Goal: Contribute content: Contribute content

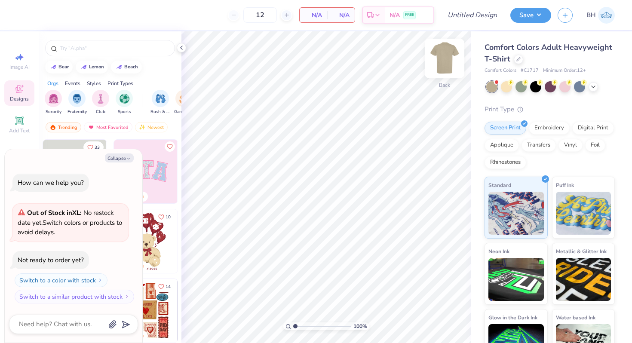
click at [441, 66] on img at bounding box center [445, 58] width 34 height 34
click at [593, 86] on icon at bounding box center [593, 86] width 7 height 7
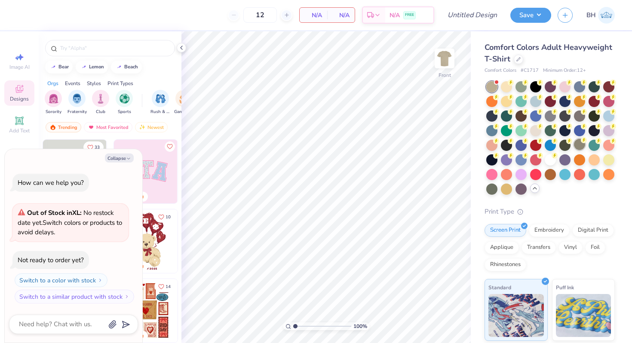
click at [580, 145] on div at bounding box center [579, 144] width 11 height 11
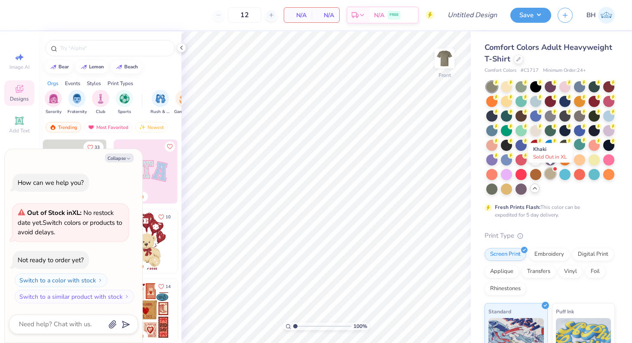
click at [552, 177] on div at bounding box center [550, 173] width 11 height 11
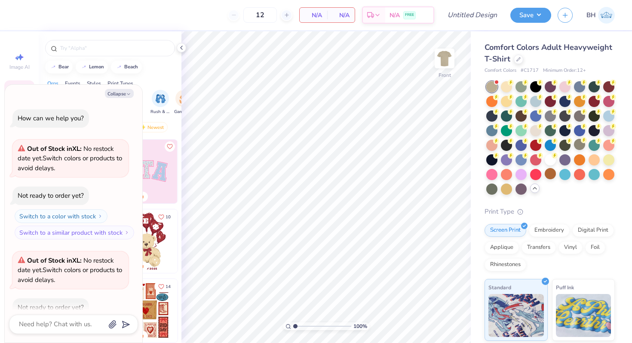
scroll to position [47, 0]
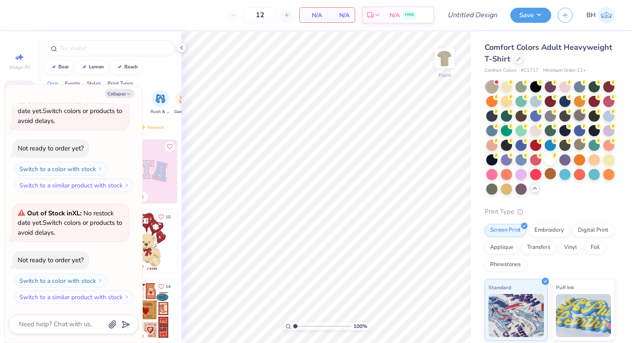
click at [580, 118] on div at bounding box center [579, 115] width 11 height 11
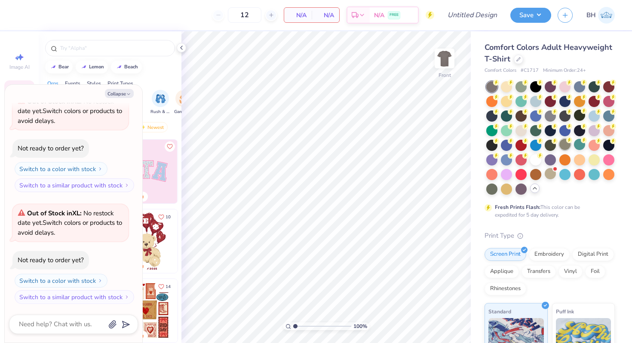
click at [563, 144] on div at bounding box center [565, 144] width 11 height 11
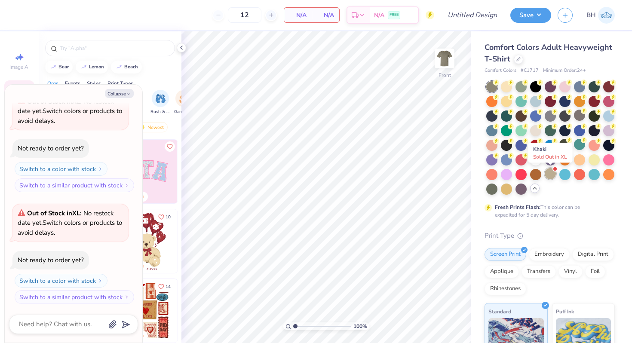
click at [550, 174] on div at bounding box center [550, 173] width 11 height 11
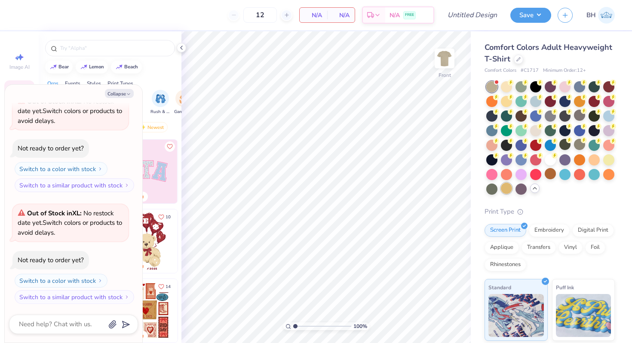
click at [511, 187] on div at bounding box center [506, 188] width 11 height 11
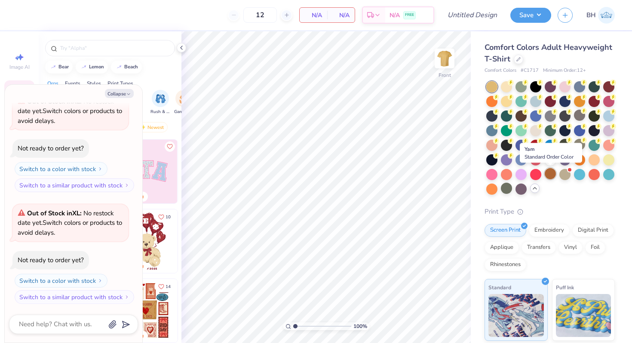
click at [551, 176] on div at bounding box center [550, 173] width 11 height 11
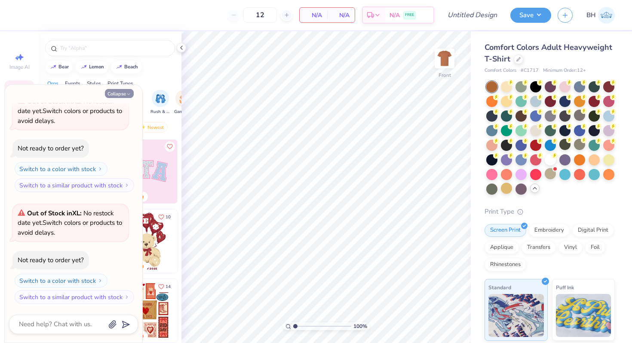
click at [117, 95] on button "Collapse" at bounding box center [119, 93] width 29 height 9
type textarea "x"
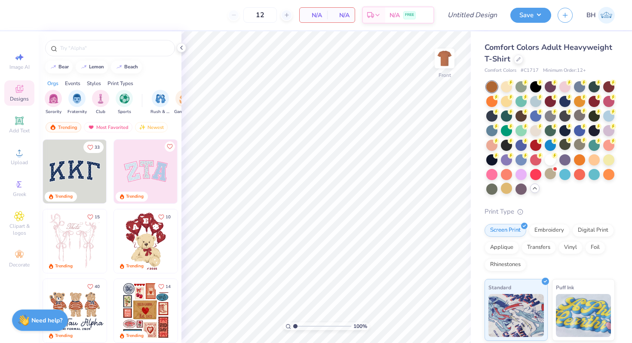
click at [35, 148] on div "Image AI Designs Add Text Upload Greek Clipart & logos Decorate" at bounding box center [19, 187] width 39 height 312
click at [15, 158] on div "Upload" at bounding box center [19, 156] width 30 height 25
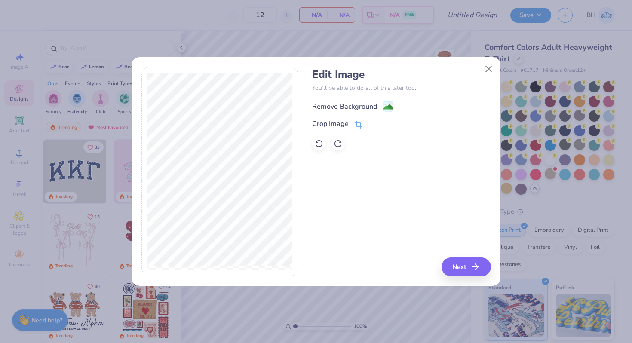
click at [351, 104] on div "Remove Background" at bounding box center [344, 107] width 65 height 10
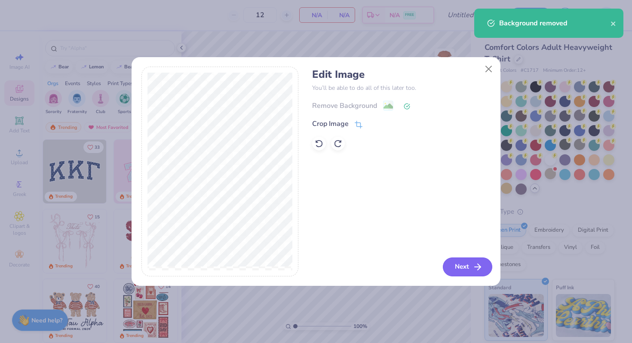
click at [476, 263] on icon "button" at bounding box center [478, 267] width 10 height 10
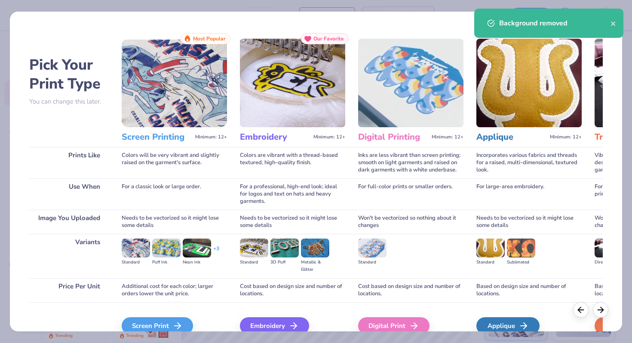
scroll to position [43, 0]
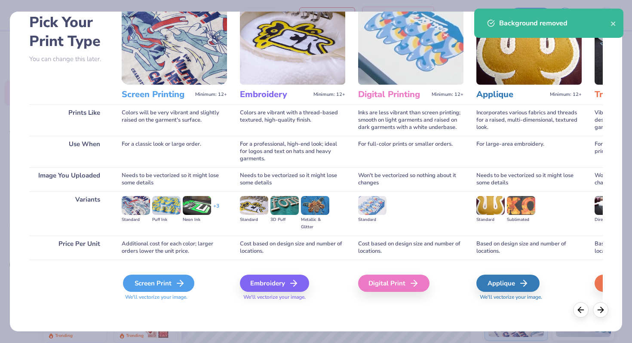
click at [148, 290] on div "Screen Print" at bounding box center [158, 283] width 71 height 17
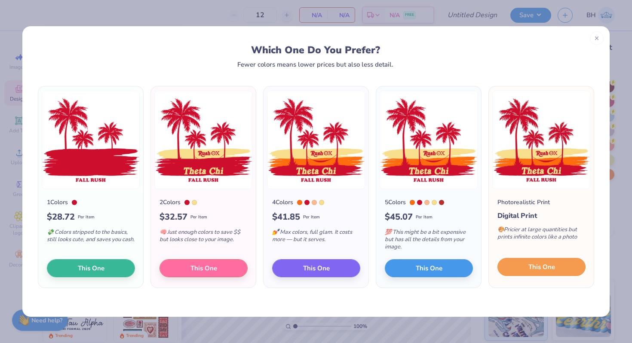
click at [541, 269] on span "This One" at bounding box center [542, 267] width 27 height 10
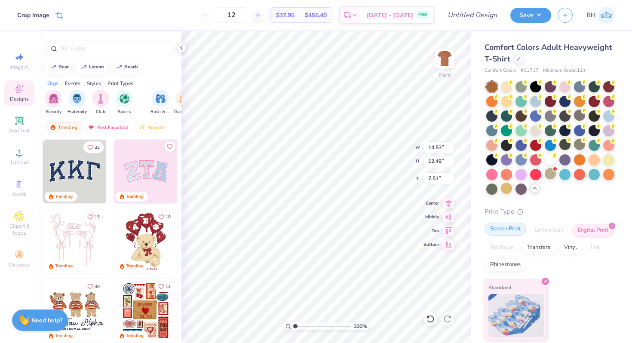
click at [499, 233] on div "Screen Print" at bounding box center [506, 229] width 42 height 13
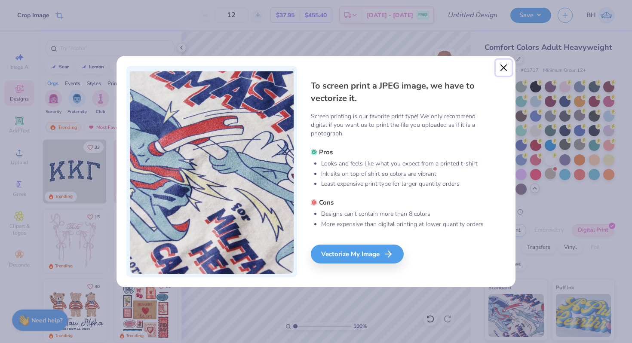
click at [500, 65] on button "Close" at bounding box center [504, 68] width 16 height 16
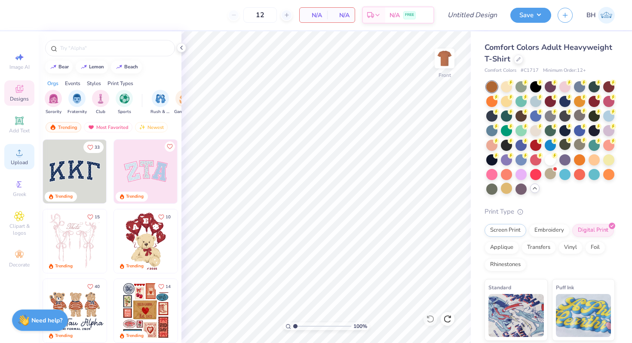
click at [21, 157] on icon at bounding box center [19, 153] width 10 height 10
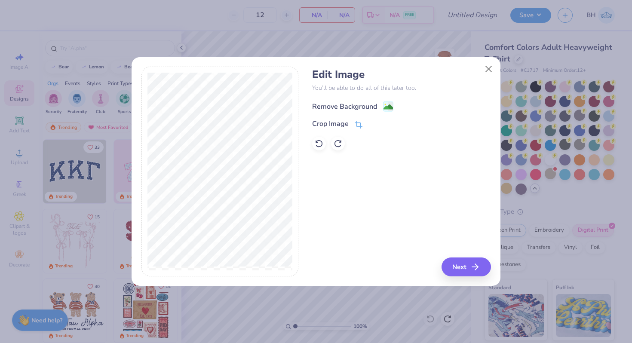
click at [330, 107] on div "Remove Background" at bounding box center [344, 107] width 65 height 10
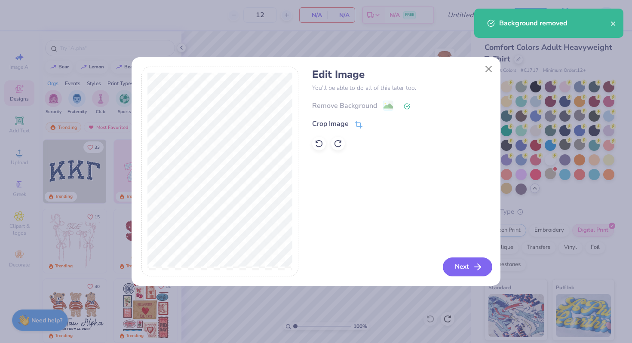
click at [455, 271] on button "Next" at bounding box center [467, 267] width 49 height 19
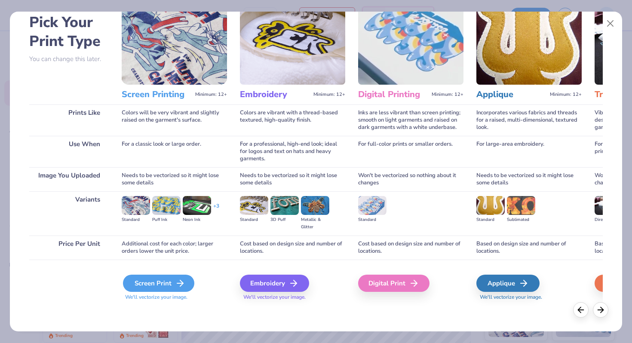
click at [160, 285] on div "Screen Print" at bounding box center [158, 283] width 71 height 17
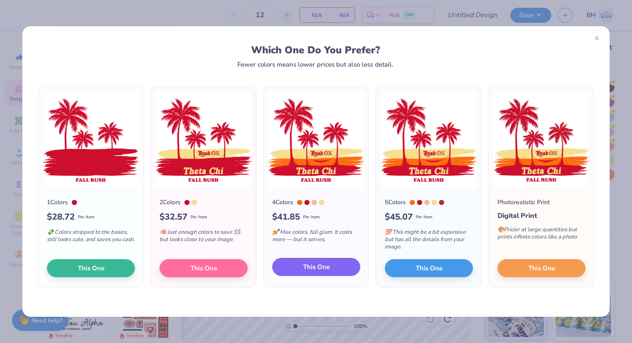
click at [319, 266] on span "This One" at bounding box center [316, 267] width 27 height 10
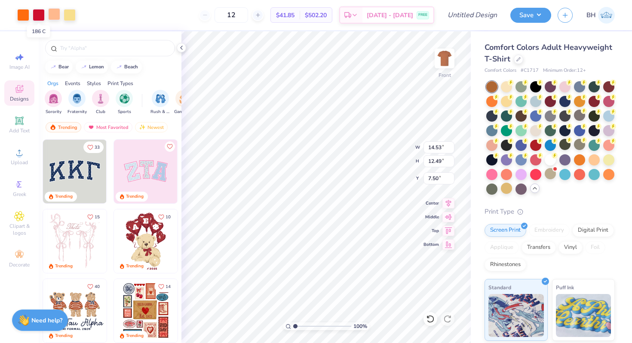
click at [49, 15] on div at bounding box center [54, 14] width 12 height 12
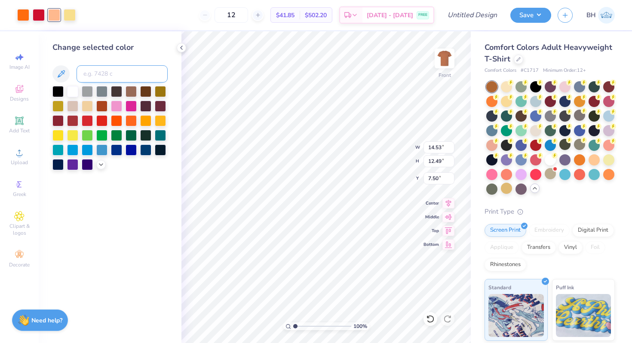
click at [89, 77] on input at bounding box center [122, 73] width 91 height 17
type input "186"
type input "8.46"
type input "7.27"
type input "5.12"
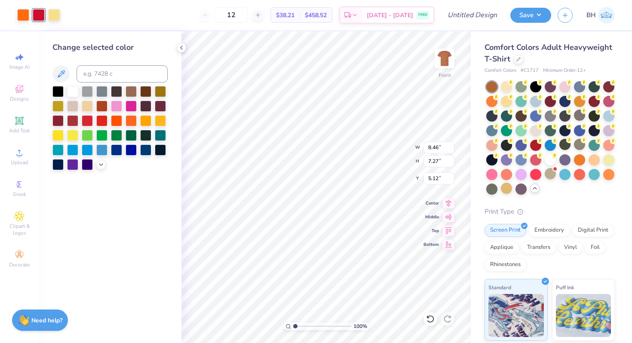
type input "12.90"
type input "11.09"
type input "5.11"
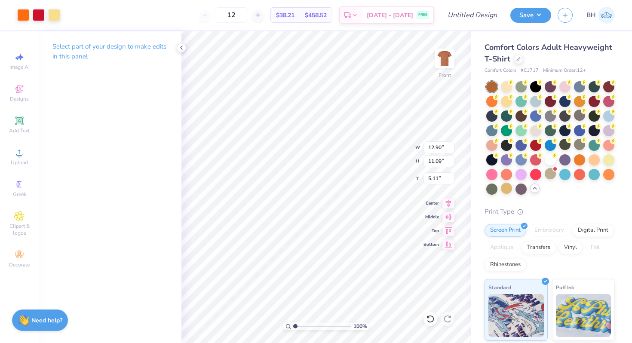
type input "12.27"
type input "10.55"
type input "4.56"
click at [519, 117] on div at bounding box center [521, 115] width 11 height 11
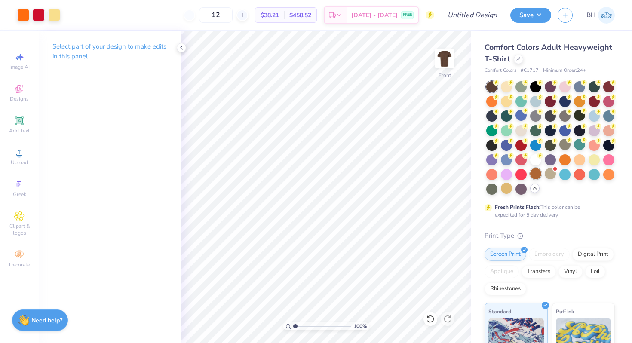
click at [539, 176] on div at bounding box center [535, 173] width 11 height 11
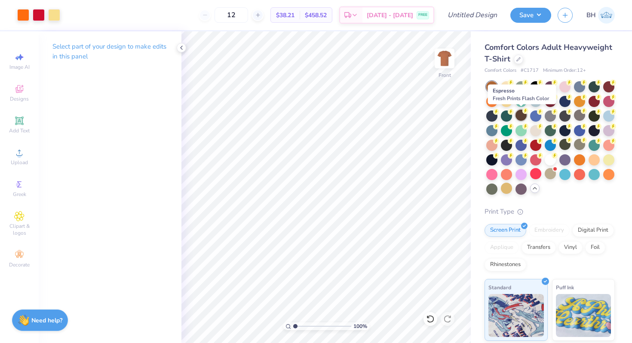
click at [522, 117] on div at bounding box center [521, 115] width 11 height 11
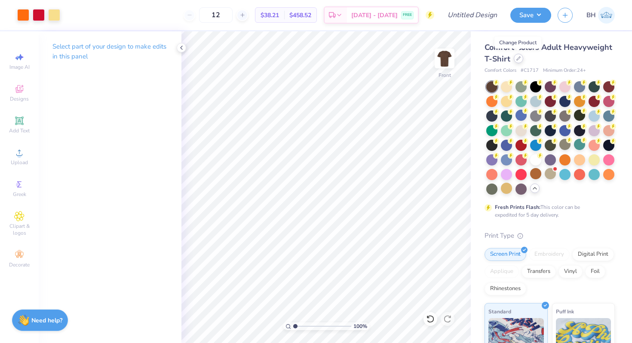
click at [520, 60] on div at bounding box center [518, 58] width 9 height 9
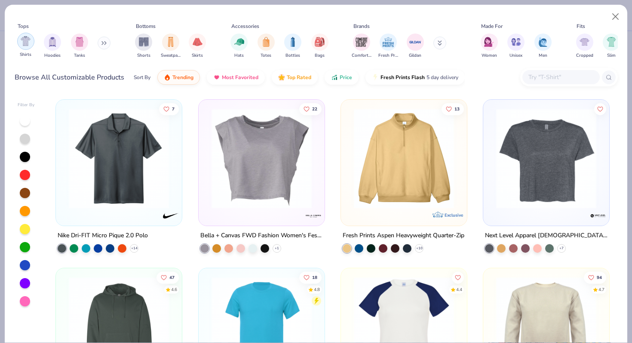
click at [23, 40] on img "filter for Shirts" at bounding box center [26, 41] width 10 height 10
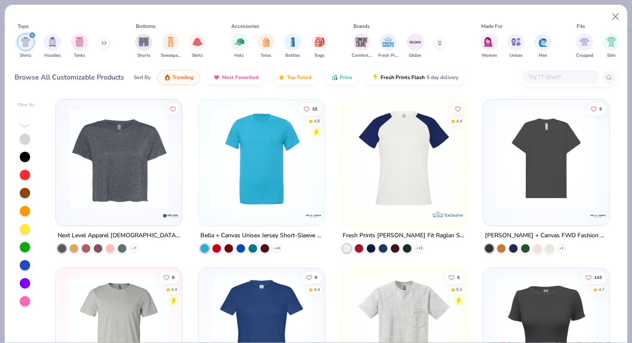
click at [25, 193] on div at bounding box center [25, 193] width 10 height 10
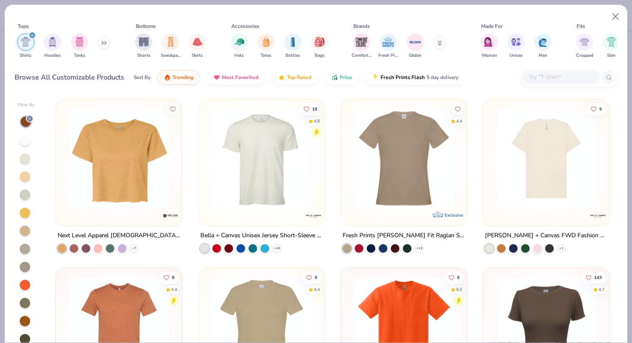
click at [291, 161] on img at bounding box center [261, 158] width 109 height 100
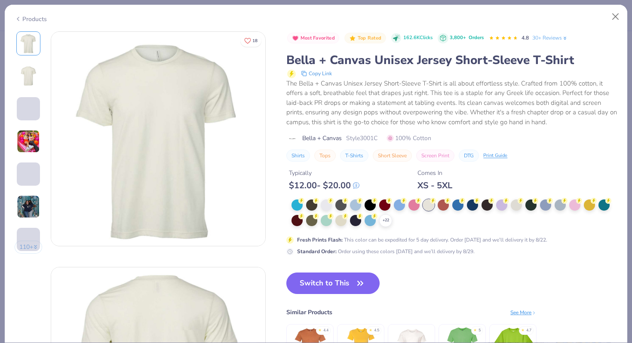
click at [29, 144] on img at bounding box center [28, 141] width 23 height 23
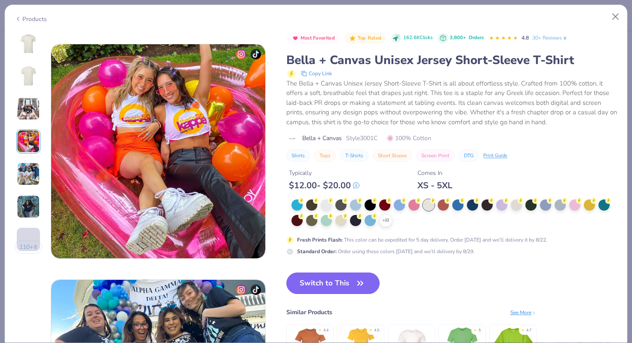
scroll to position [707, 0]
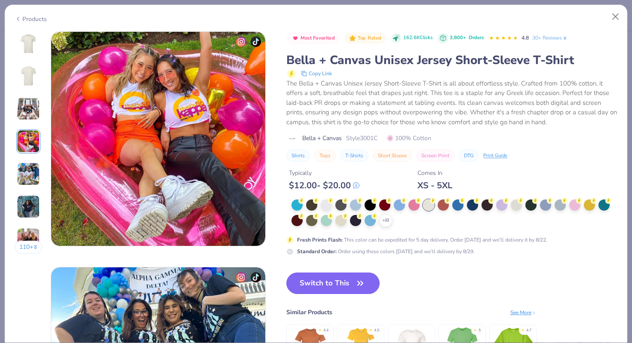
click at [29, 184] on img at bounding box center [28, 174] width 23 height 23
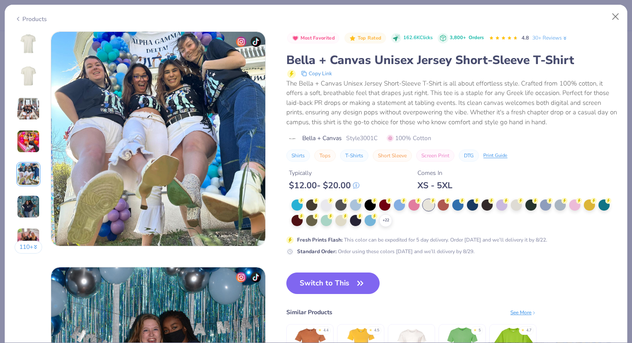
click at [28, 198] on img at bounding box center [28, 206] width 23 height 23
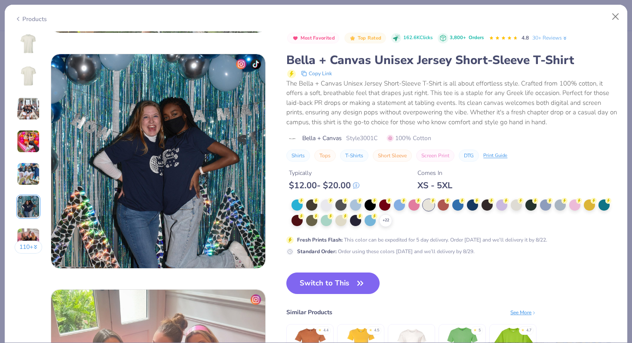
scroll to position [1179, 0]
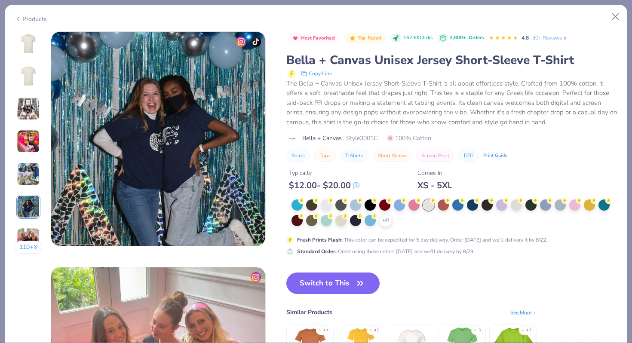
click at [28, 219] on div "110 +" at bounding box center [29, 145] width 28 height 229
click at [28, 47] on img at bounding box center [28, 43] width 21 height 21
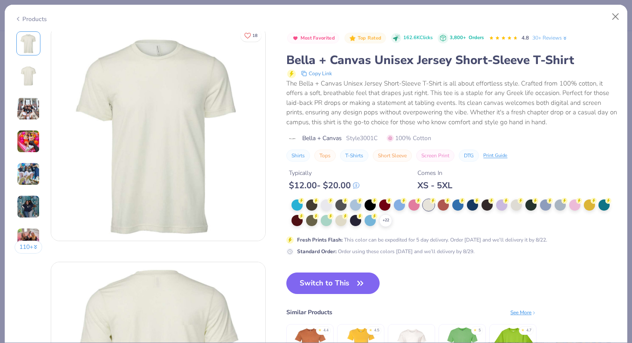
scroll to position [0, 0]
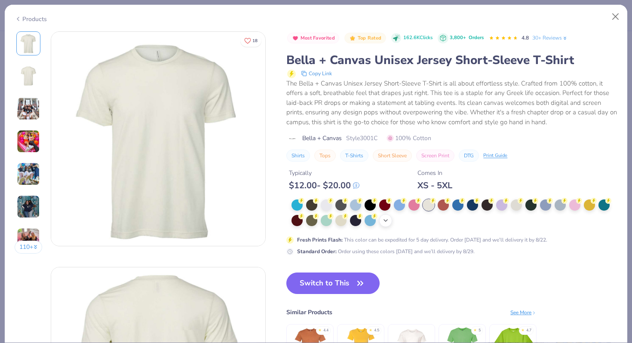
click at [386, 225] on div "+ 22" at bounding box center [385, 220] width 13 height 13
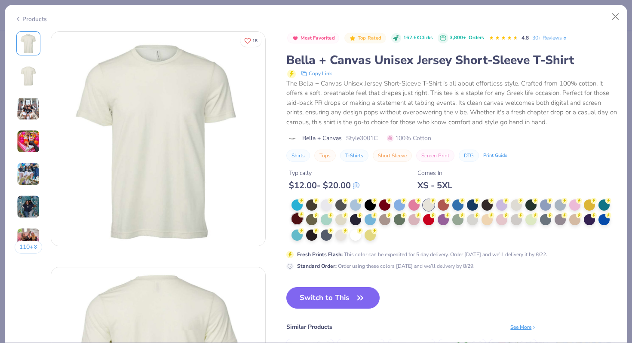
click at [299, 216] on icon at bounding box center [302, 215] width 6 height 6
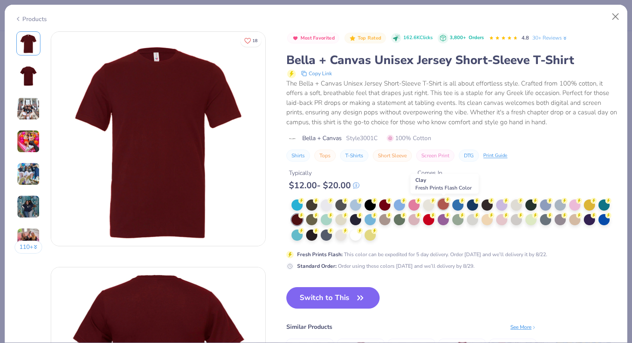
click at [446, 204] on div at bounding box center [443, 204] width 11 height 11
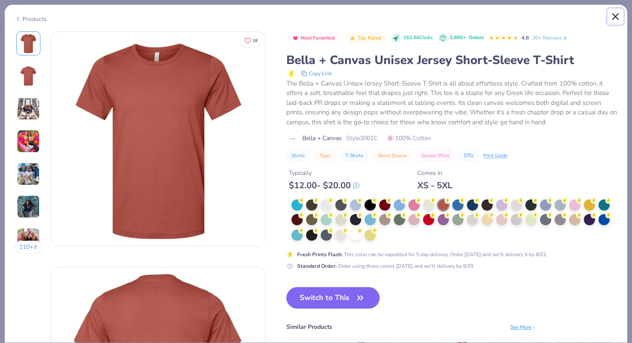
click at [614, 16] on button "Close" at bounding box center [616, 17] width 16 height 16
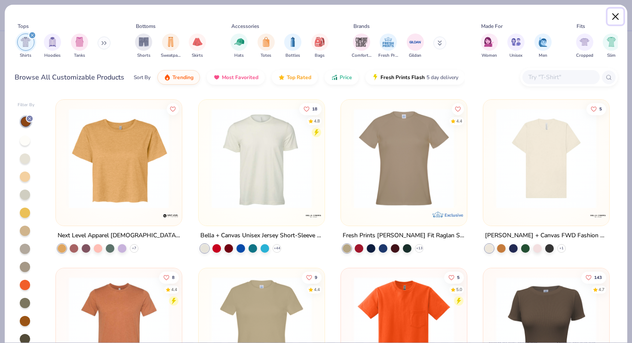
click at [617, 14] on button "Close" at bounding box center [616, 17] width 16 height 16
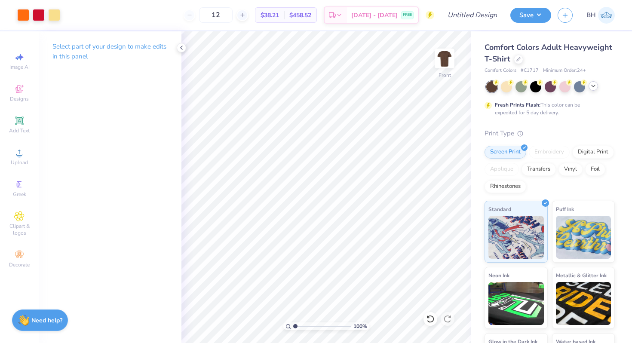
click at [595, 84] on icon at bounding box center [593, 86] width 7 height 7
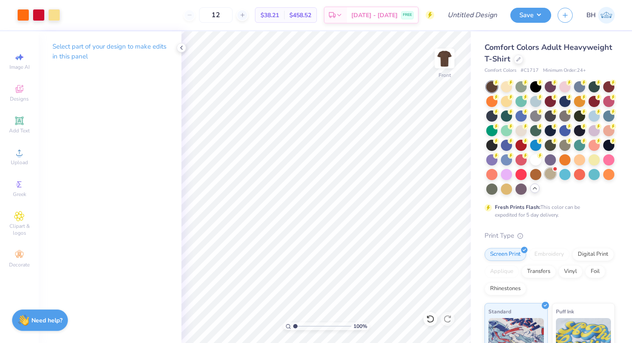
click at [546, 178] on div at bounding box center [550, 173] width 11 height 11
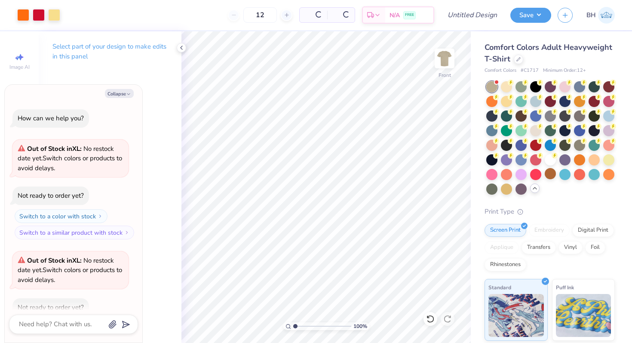
scroll to position [271, 0]
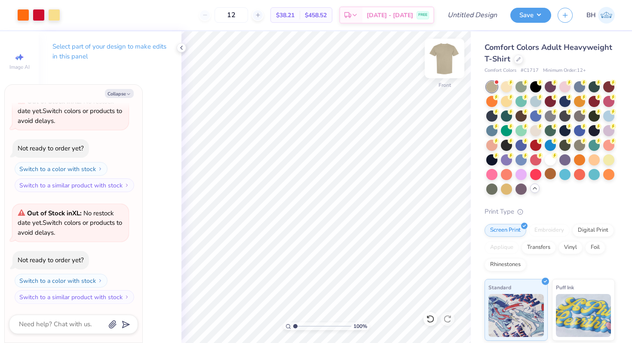
click at [446, 68] on div at bounding box center [445, 59] width 40 height 40
click at [123, 96] on button "Collapse" at bounding box center [119, 93] width 29 height 9
type textarea "x"
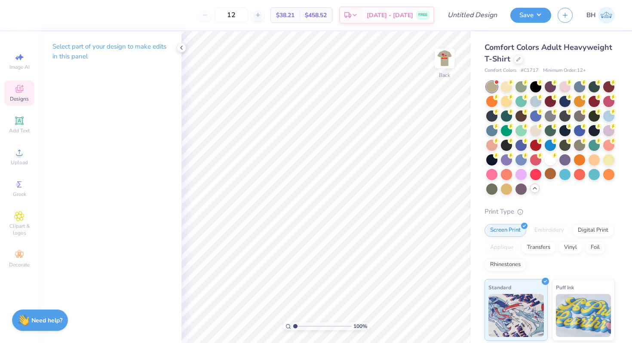
click at [26, 89] on div "Designs" at bounding box center [19, 92] width 30 height 25
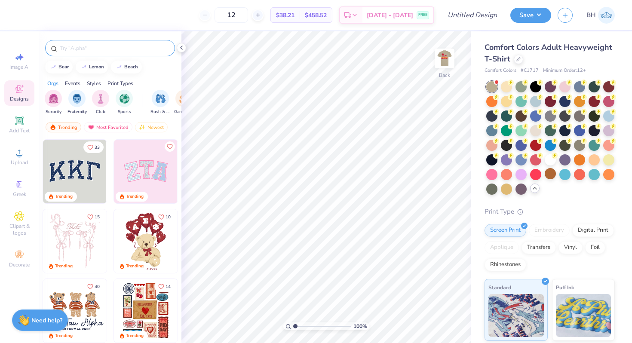
click at [107, 51] on input "text" at bounding box center [114, 48] width 110 height 9
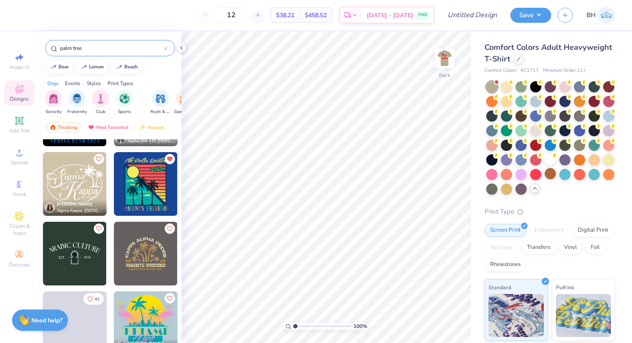
scroll to position [336, 0]
type input "palm tree"
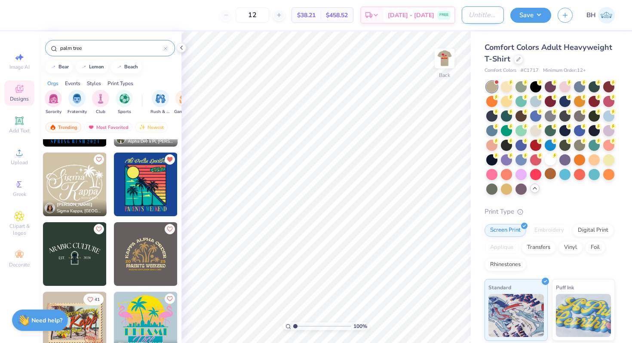
click at [473, 16] on input "Design Title" at bounding box center [483, 14] width 42 height 17
type input "X"
type input "Palm Tree Shirt"
click at [535, 13] on button "Save" at bounding box center [531, 13] width 41 height 15
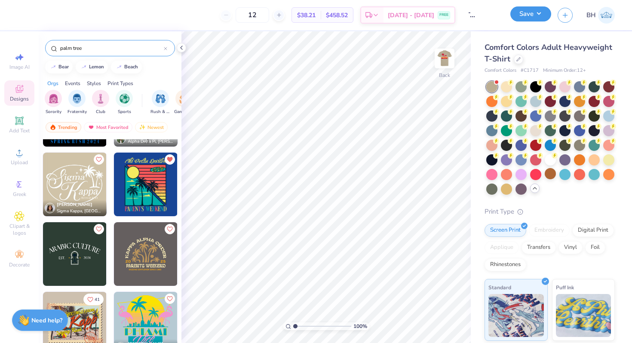
scroll to position [0, 0]
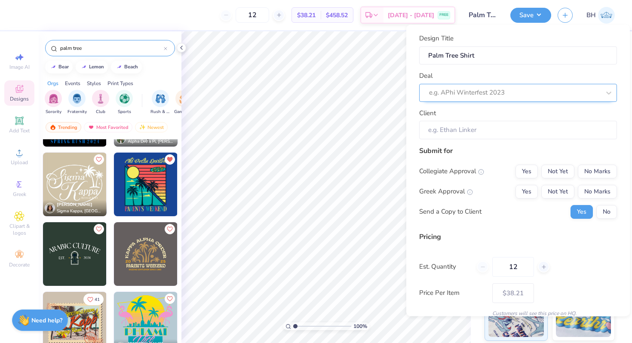
click at [536, 92] on div at bounding box center [514, 93] width 171 height 12
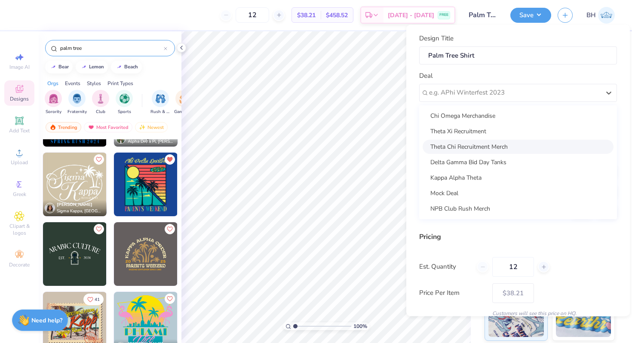
click at [476, 144] on div "Theta Chi Recruitment Merch" at bounding box center [518, 146] width 191 height 14
type input "[PERSON_NAME]"
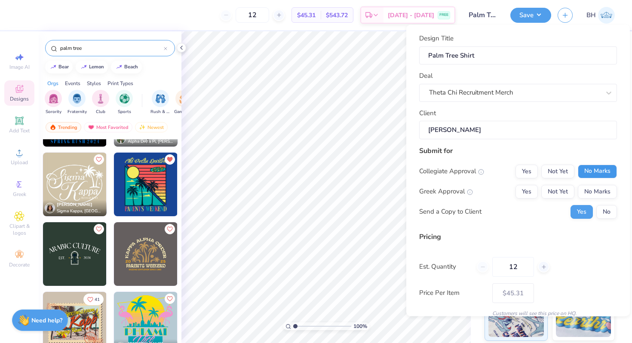
click at [603, 175] on button "No Marks" at bounding box center [597, 171] width 39 height 14
click at [522, 192] on button "Yes" at bounding box center [527, 192] width 22 height 14
click at [603, 209] on button "No" at bounding box center [607, 212] width 21 height 14
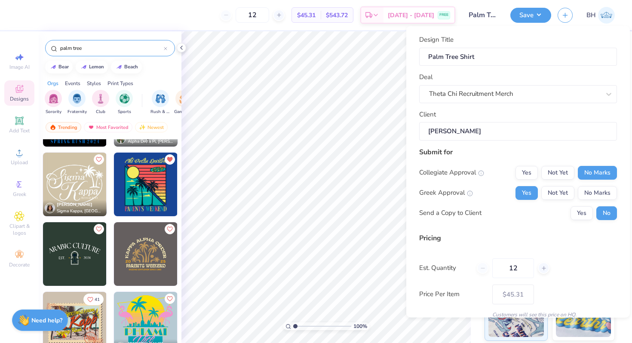
scroll to position [36, 0]
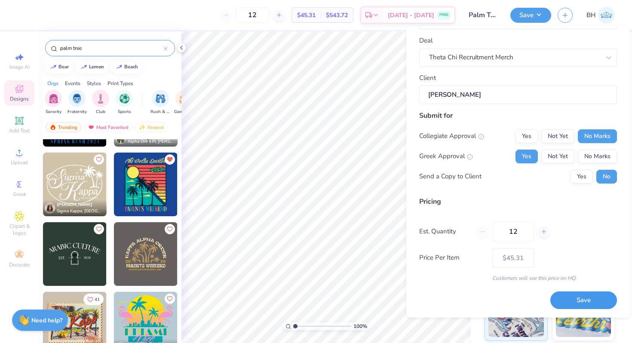
click at [572, 301] on button "Save" at bounding box center [584, 301] width 67 height 18
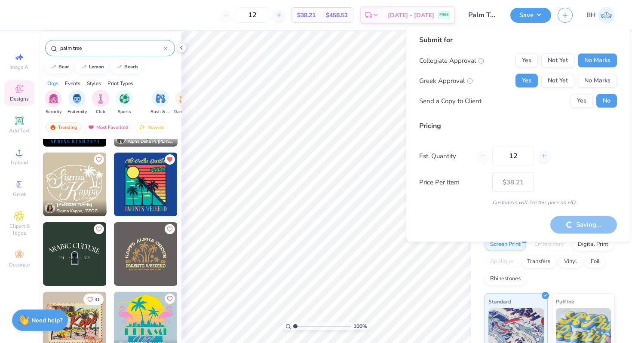
type input "– –"
